Goal: Navigation & Orientation: Find specific page/section

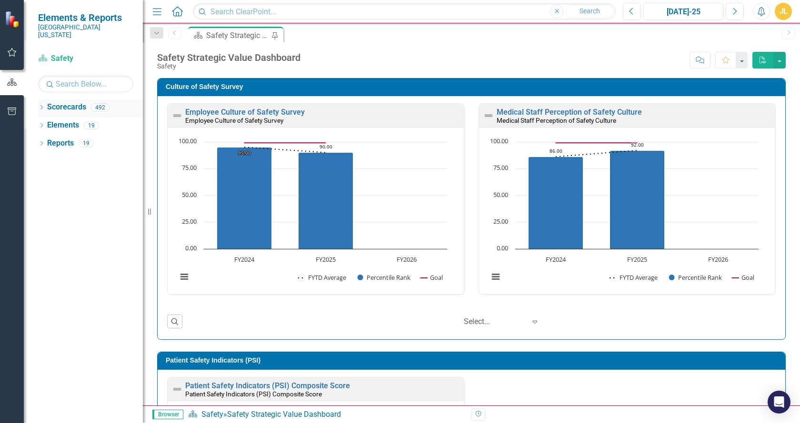
click at [41, 106] on icon "Dropdown" at bounding box center [41, 108] width 7 height 5
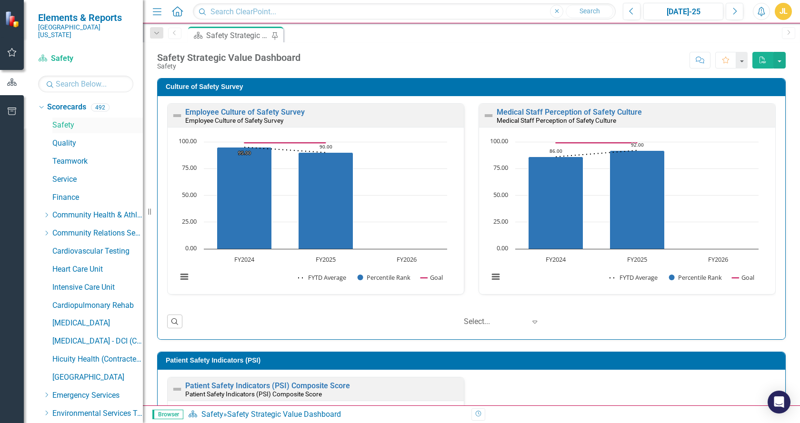
click at [58, 120] on link "Safety" at bounding box center [97, 125] width 90 height 11
click at [61, 138] on link "Quality" at bounding box center [97, 143] width 90 height 11
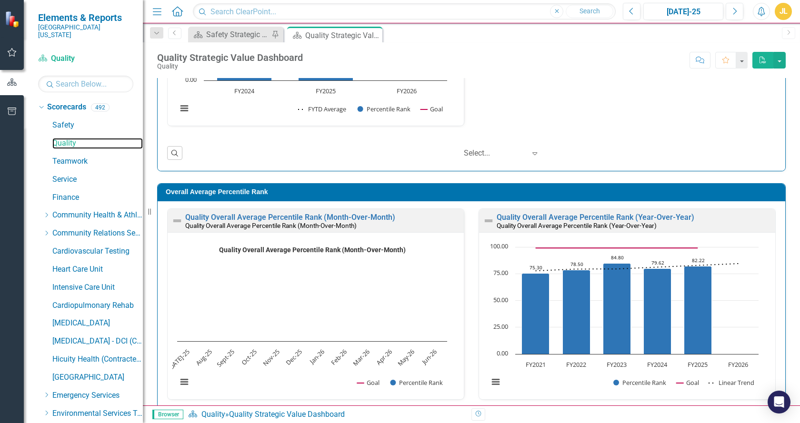
scroll to position [765, 0]
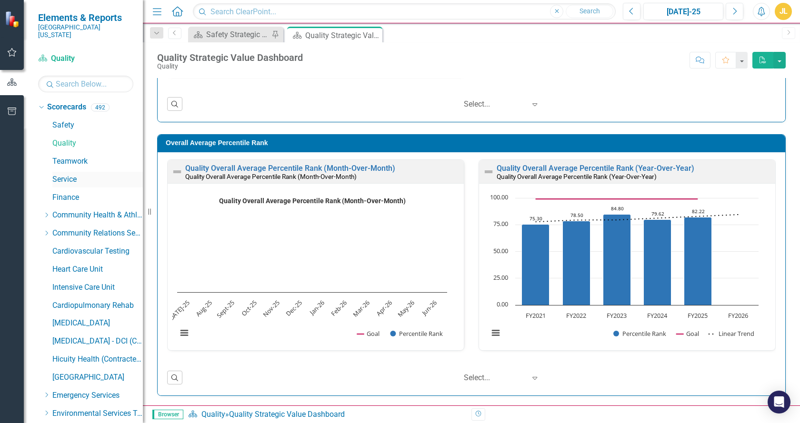
click at [70, 174] on link "Service" at bounding box center [97, 179] width 90 height 11
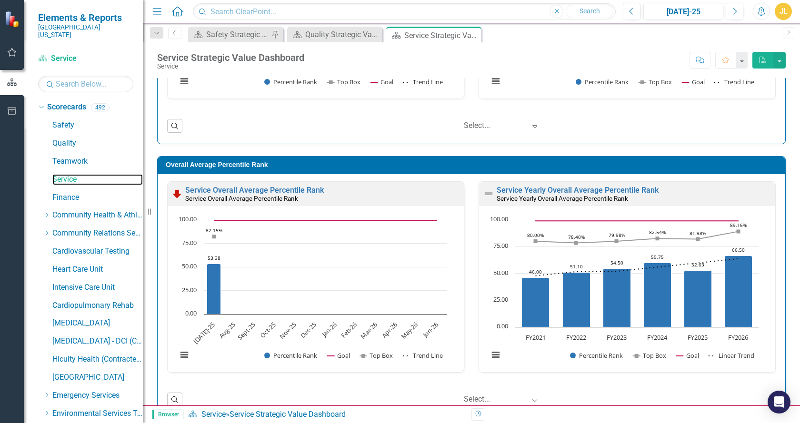
scroll to position [827, 0]
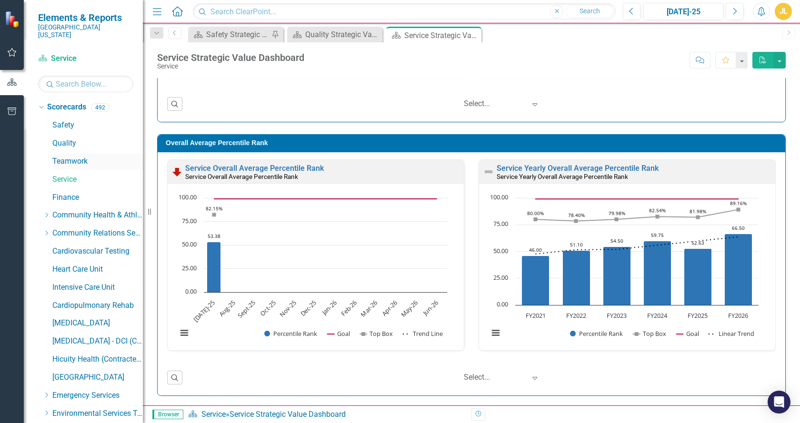
click at [67, 156] on link "Teamwork" at bounding box center [97, 161] width 90 height 11
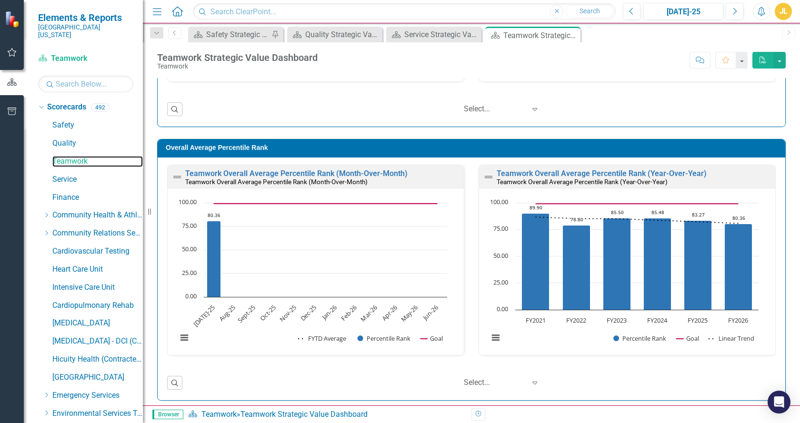
scroll to position [1303, 0]
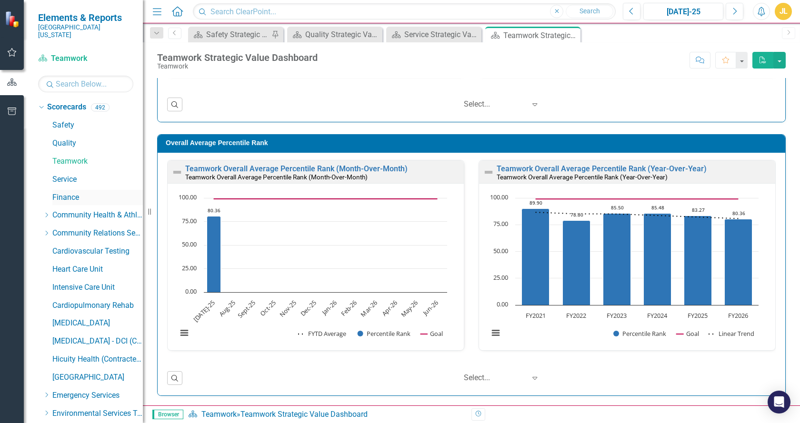
click at [59, 192] on link "Finance" at bounding box center [97, 197] width 90 height 11
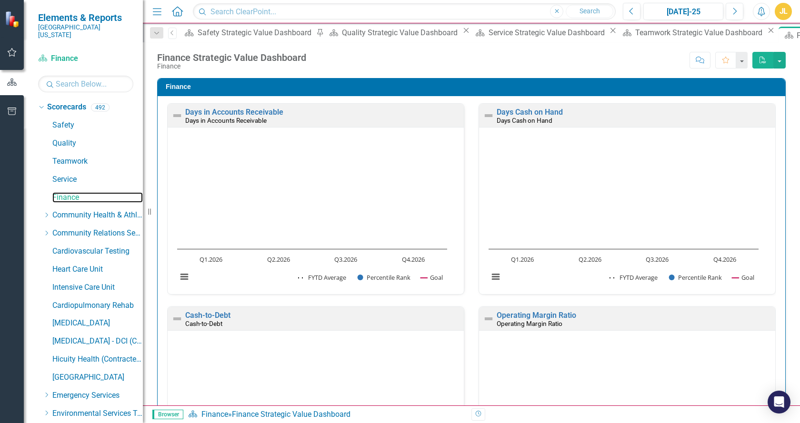
scroll to position [623, 0]
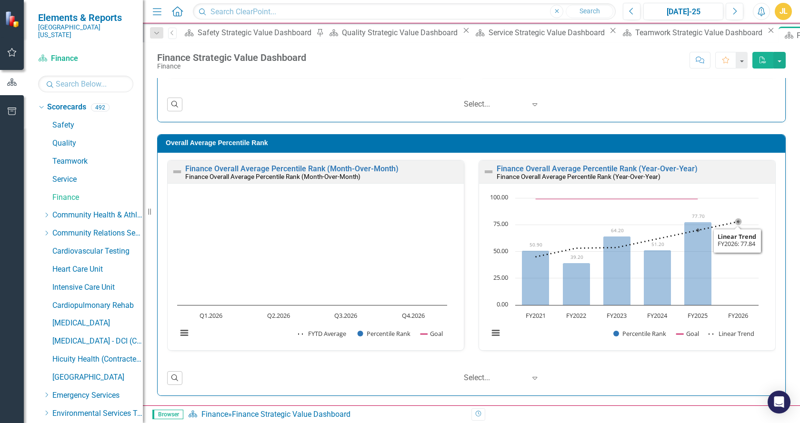
click at [780, 263] on div "Overall Average Percentile Rank Finance Overall Average Percentile Rank (Month-…" at bounding box center [471, 259] width 642 height 274
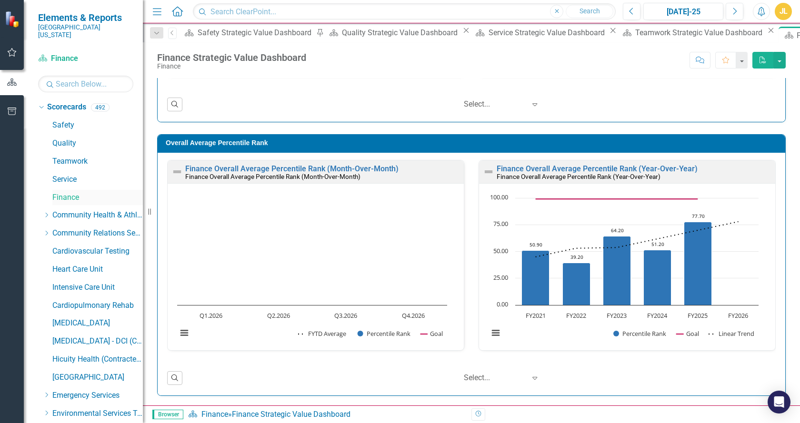
click at [66, 192] on link "Finance" at bounding box center [97, 197] width 90 height 11
click at [67, 192] on link "Finance" at bounding box center [97, 197] width 90 height 11
click at [62, 120] on link "Safety" at bounding box center [97, 125] width 90 height 11
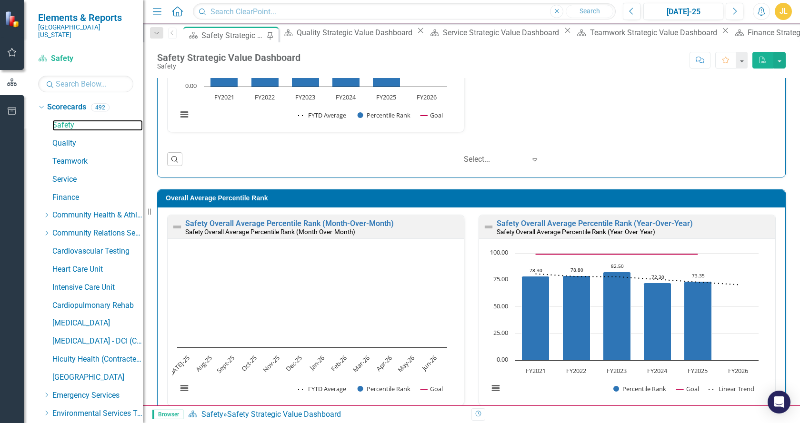
scroll to position [717, 0]
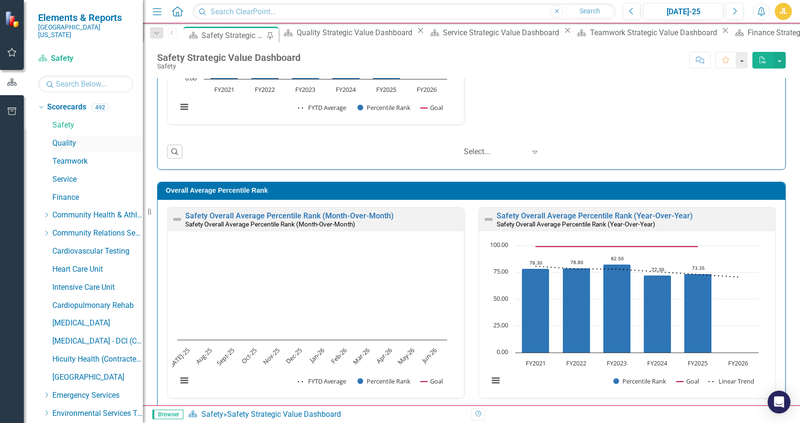
click at [65, 138] on link "Quality" at bounding box center [97, 143] width 90 height 11
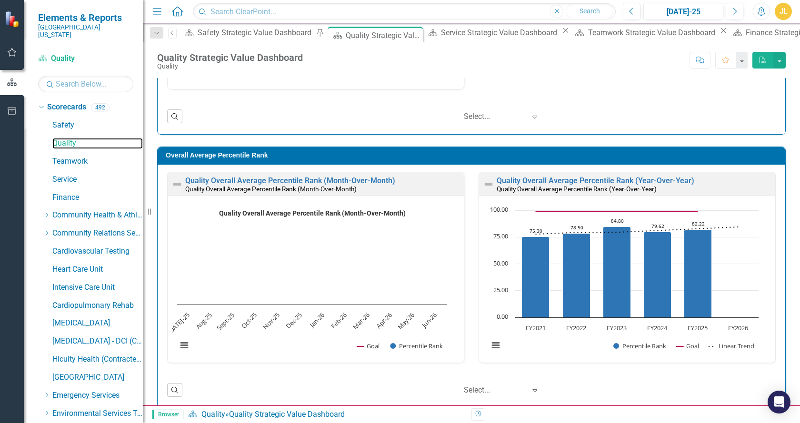
scroll to position [765, 0]
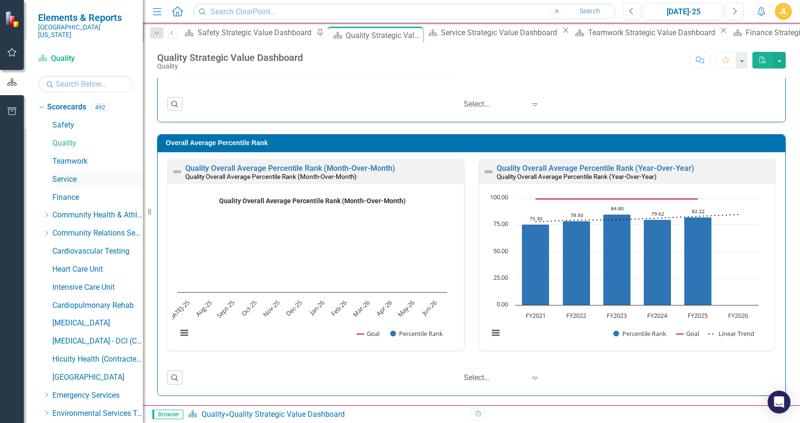
click at [61, 174] on link "Service" at bounding box center [97, 179] width 90 height 11
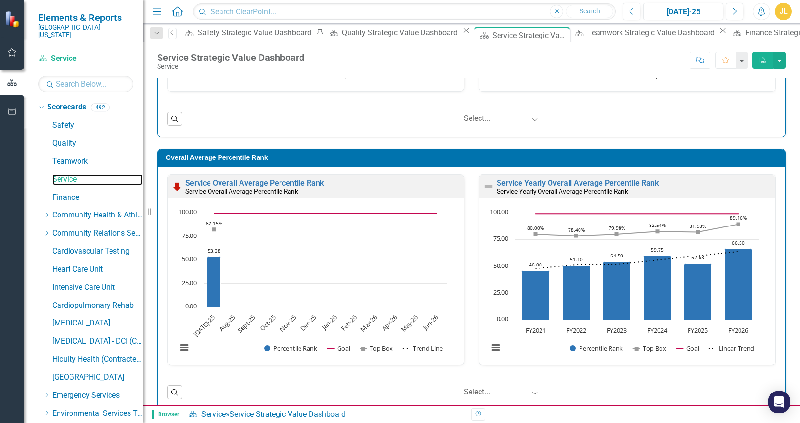
scroll to position [813, 0]
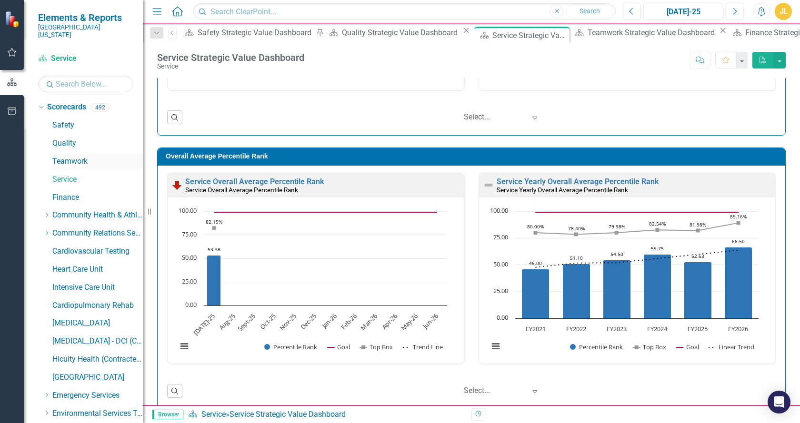
click at [67, 156] on link "Teamwork" at bounding box center [97, 161] width 90 height 11
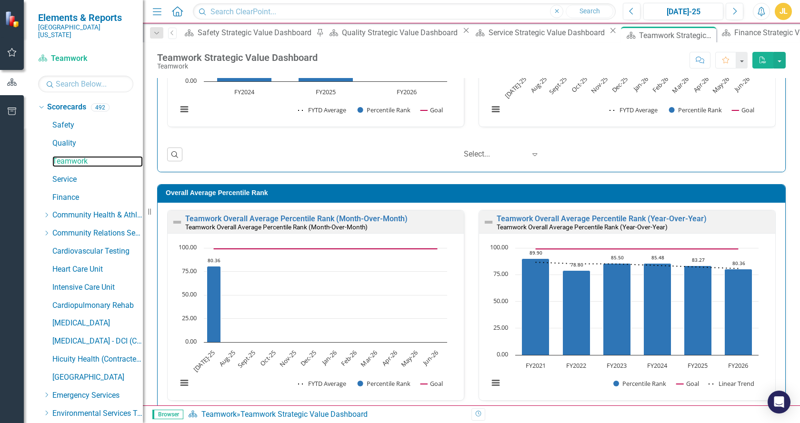
scroll to position [1254, 0]
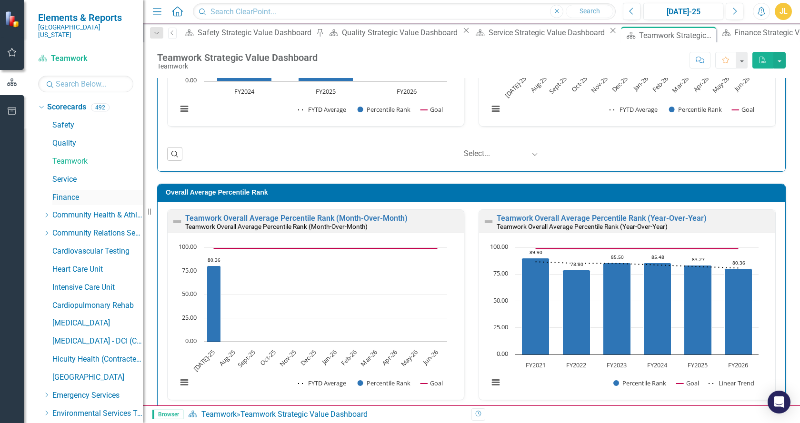
click at [63, 192] on link "Finance" at bounding box center [97, 197] width 90 height 11
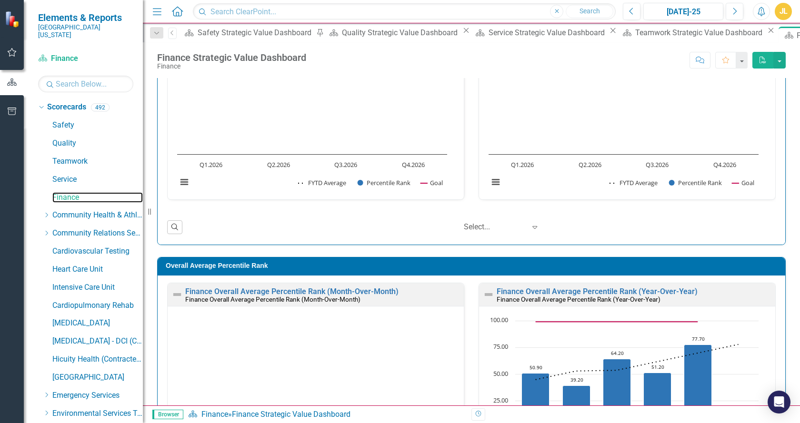
scroll to position [623, 0]
